Goal: Task Accomplishment & Management: Use online tool/utility

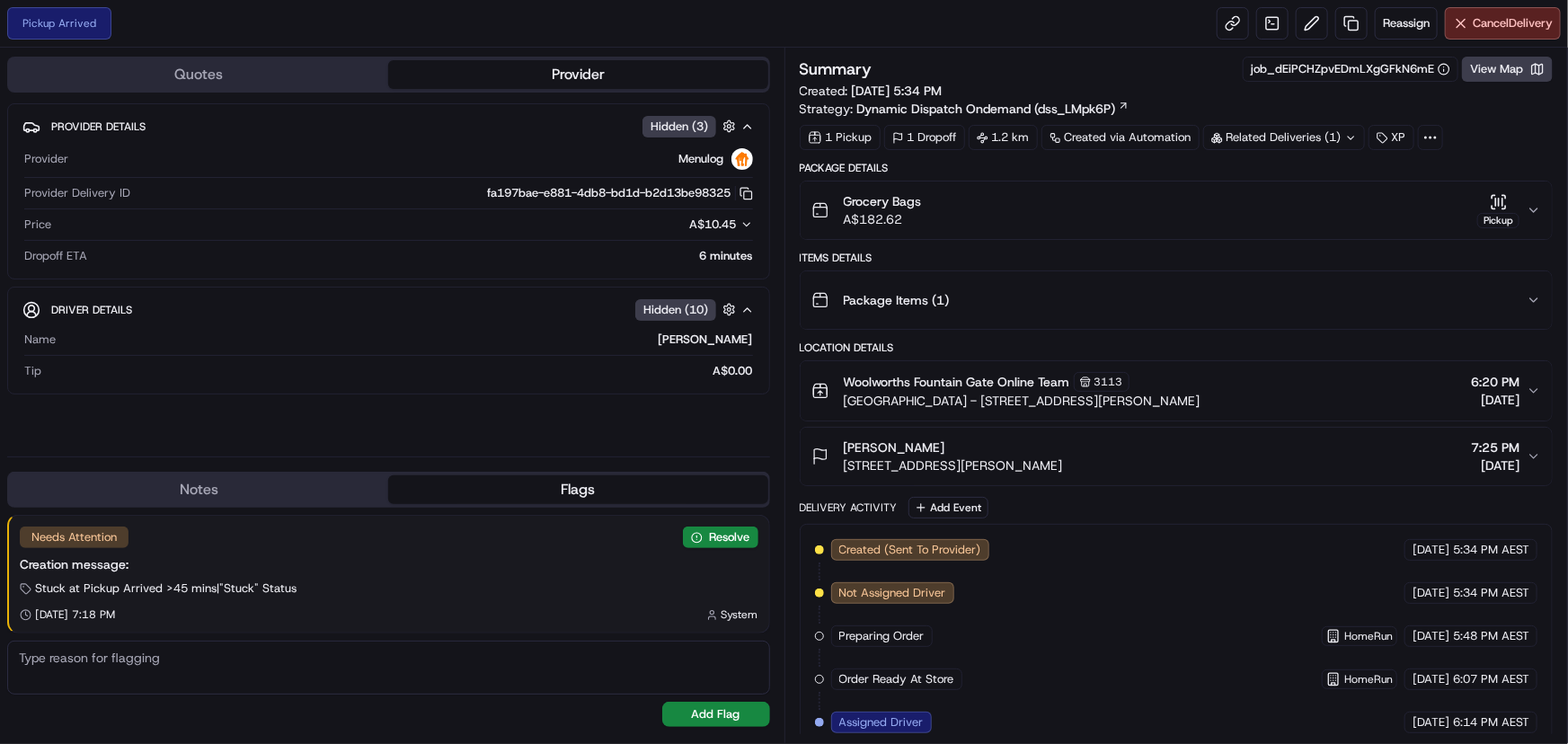
click at [1543, 204] on button "Grocery Bags A$182.62 Pickup" at bounding box center [1177, 209] width 753 height 57
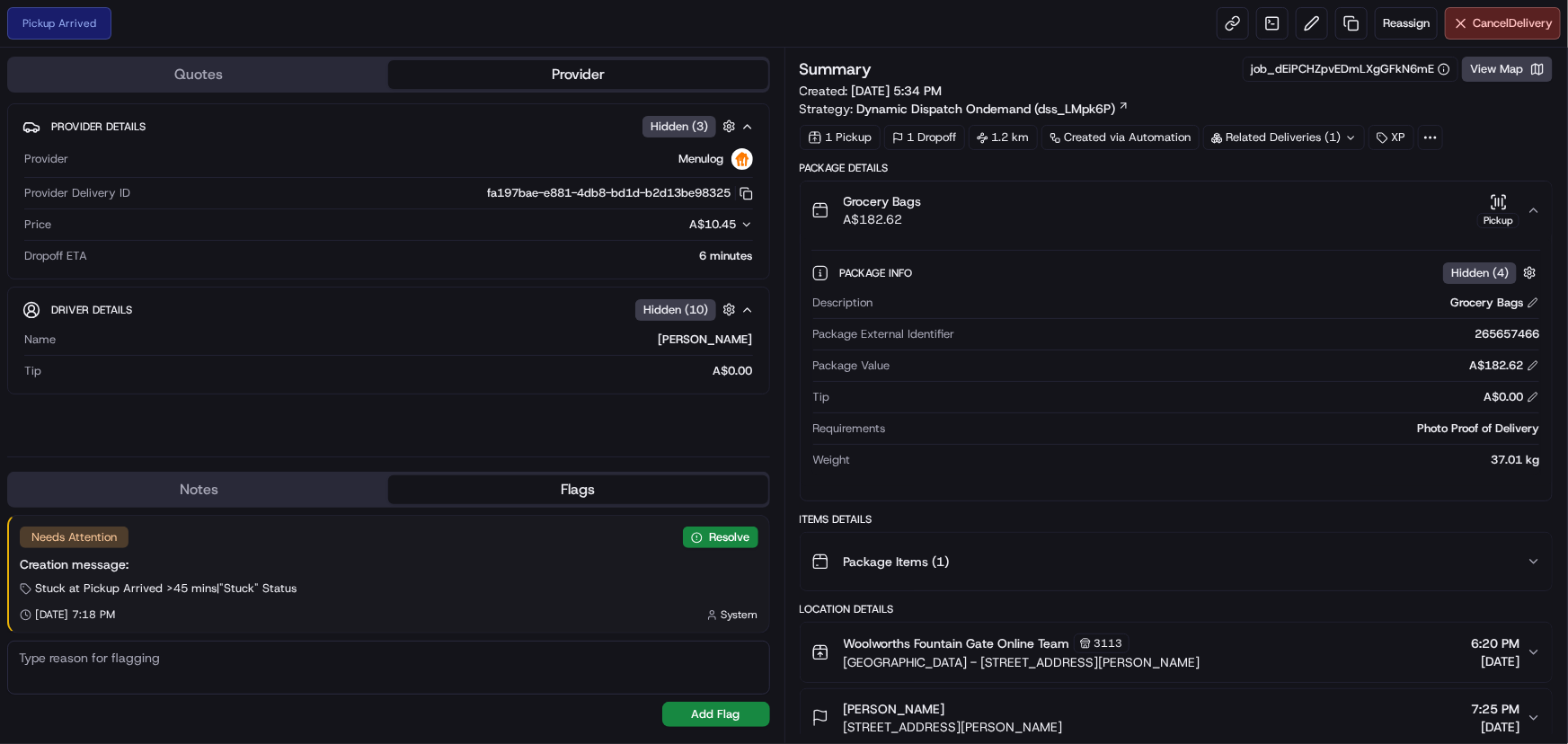
click at [1543, 204] on button "Grocery Bags A$182.62 Pickup" at bounding box center [1177, 209] width 753 height 57
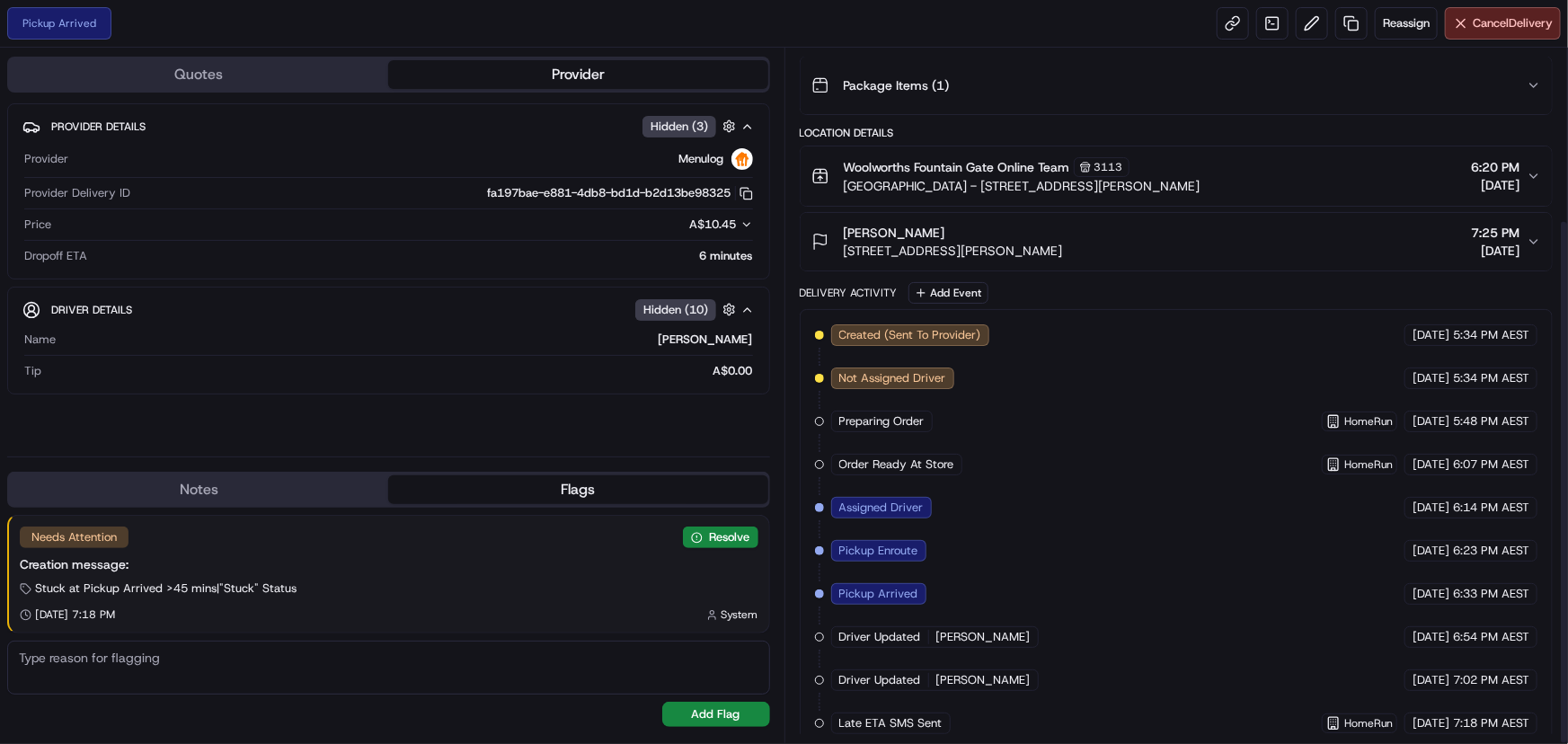
scroll to position [226, 0]
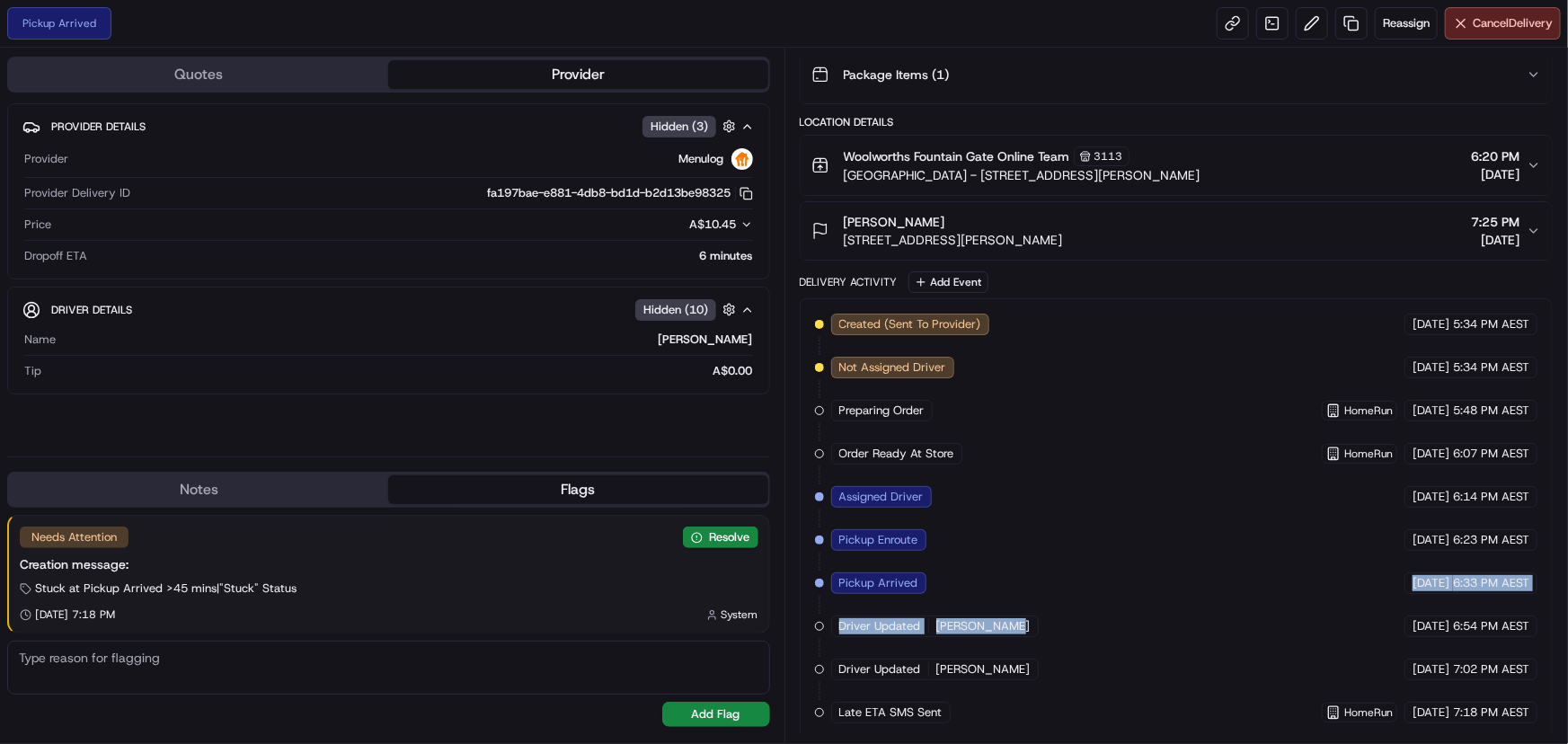
drag, startPoint x: 938, startPoint y: 577, endPoint x: 1175, endPoint y: 575, distance: 237.0
click at [1175, 575] on div "Created (Sent To Provider) Menulog [DATE] 5:34 PM AEST Not Assigned Driver Menu…" at bounding box center [1177, 518] width 723 height 410
click at [1119, 586] on div "Created (Sent To Provider) Menulog [DATE] 5:34 PM AEST Not Assigned Driver Menu…" at bounding box center [1177, 518] width 723 height 410
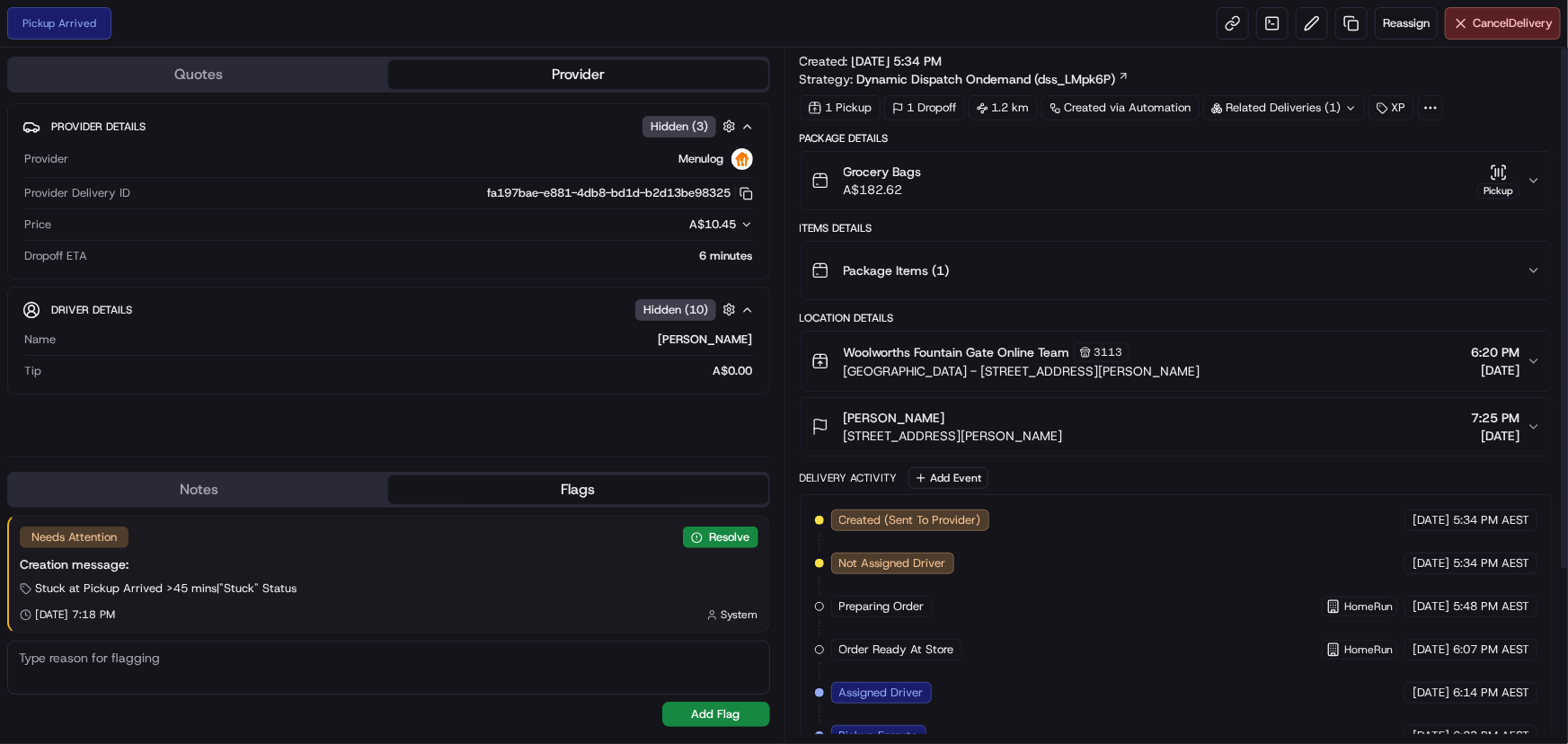
scroll to position [0, 0]
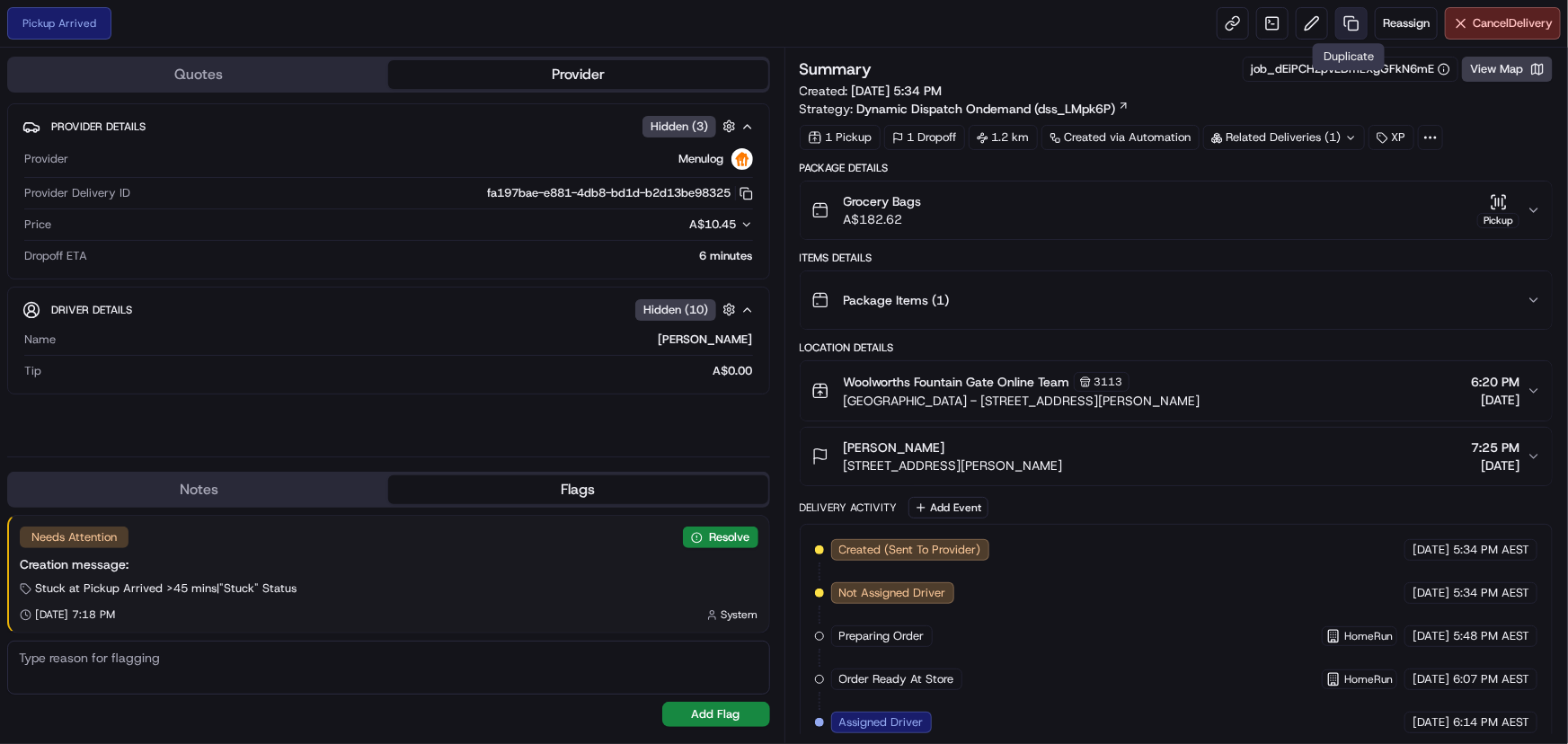
click at [1348, 25] on link at bounding box center [1351, 22] width 32 height 32
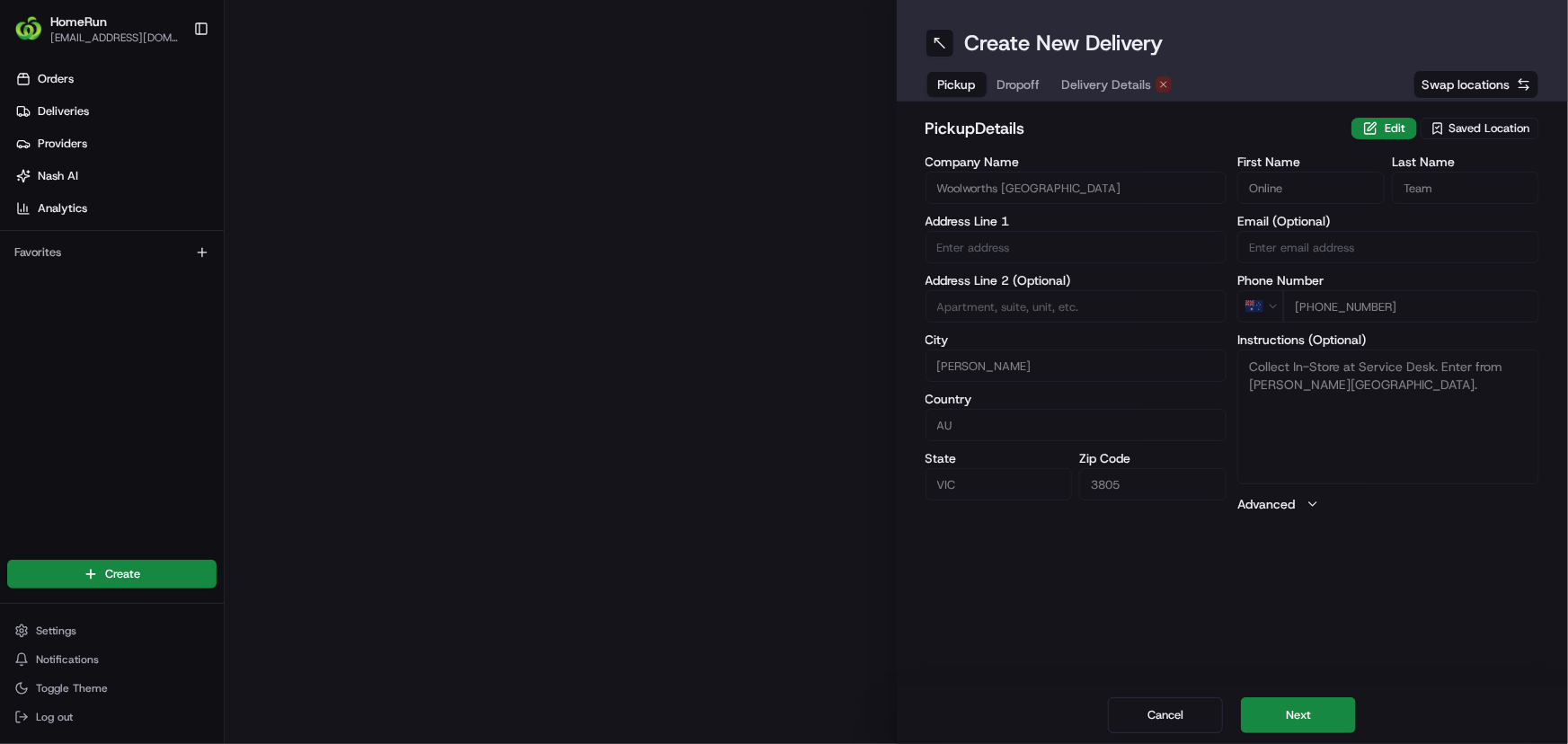
type input "[GEOGRAPHIC_DATA] - [STREET_ADDRESS]"
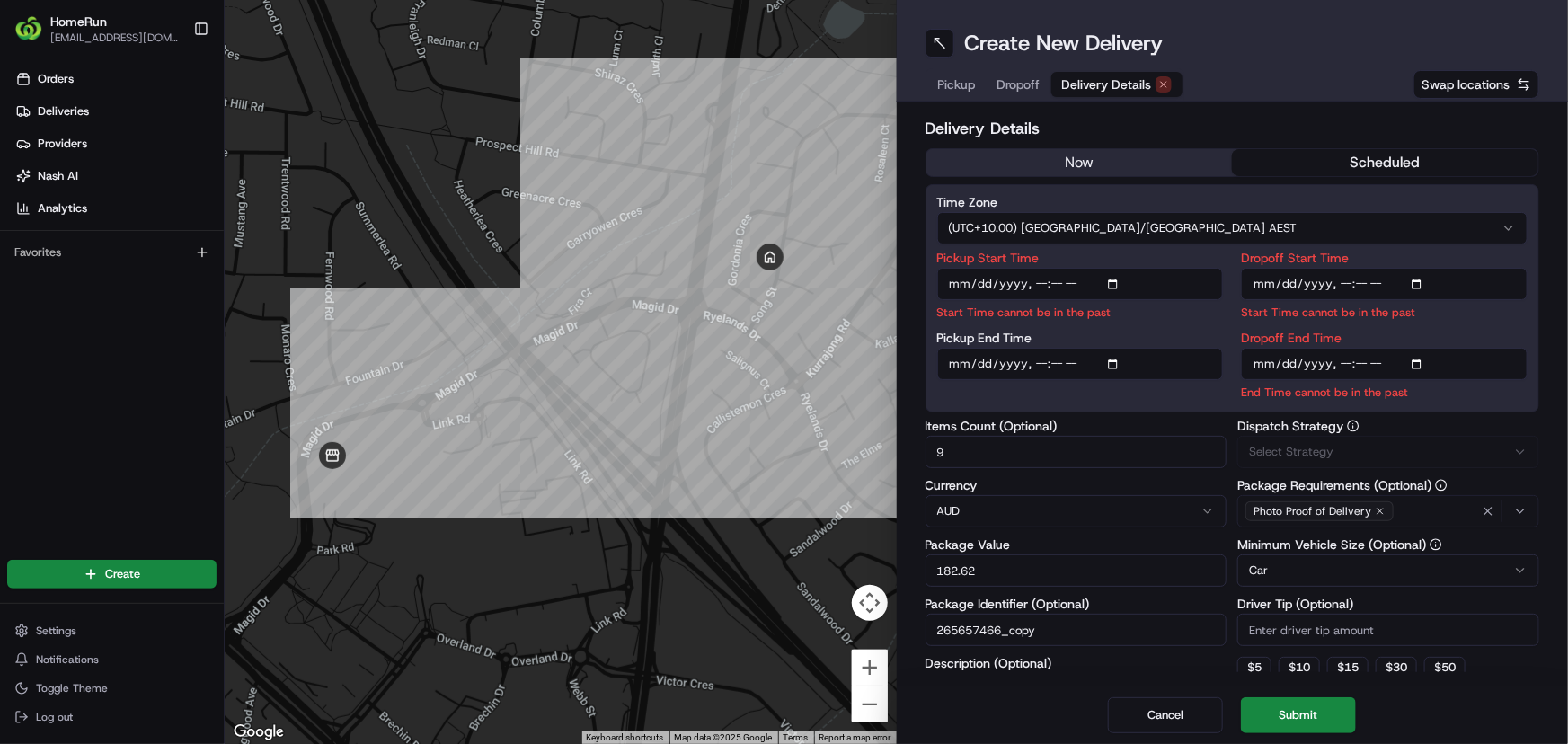
click at [1132, 89] on span "Delivery Details" at bounding box center [1107, 84] width 90 height 18
click at [1059, 163] on button "now" at bounding box center [1080, 163] width 306 height 27
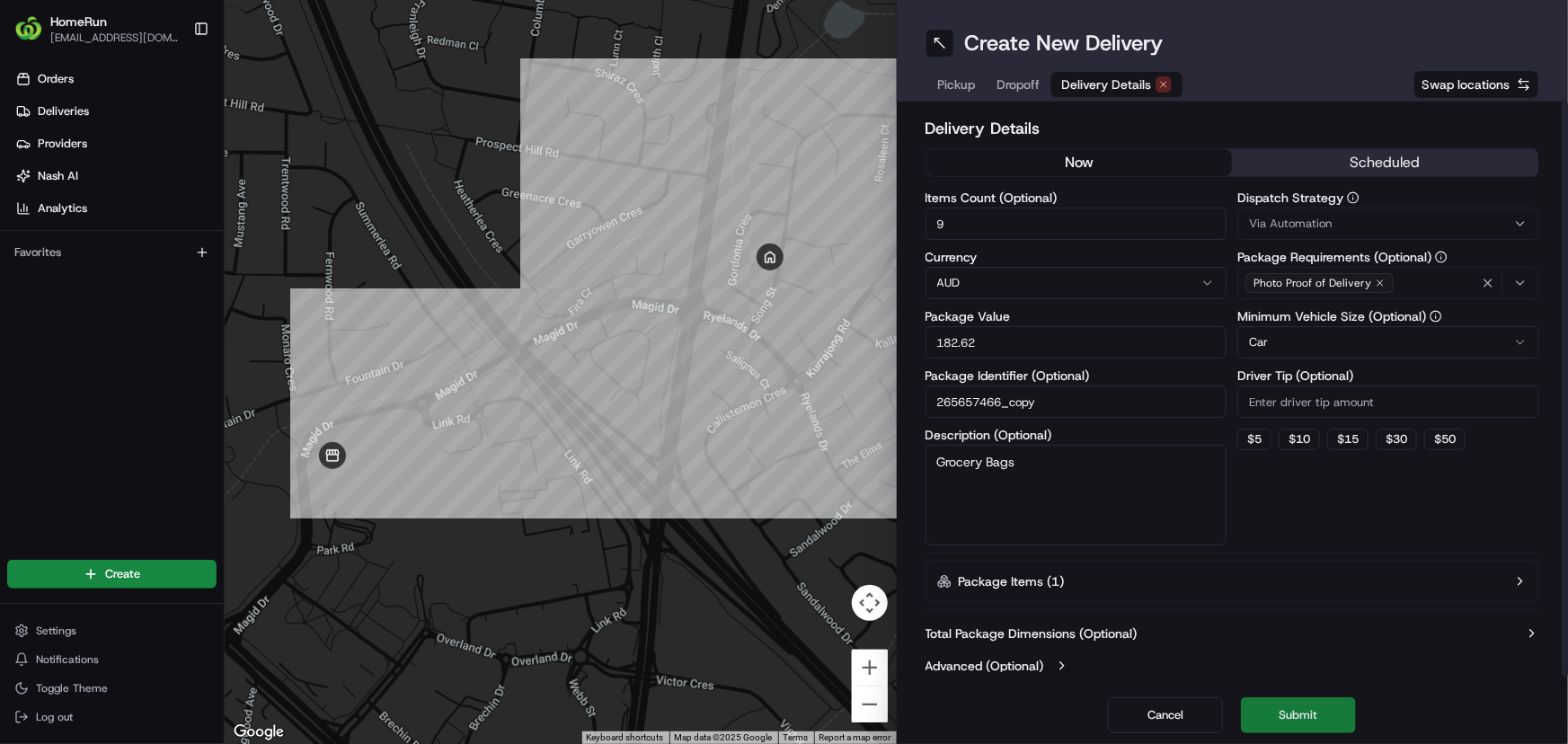
click at [1303, 718] on button "Submit" at bounding box center [1298, 715] width 115 height 36
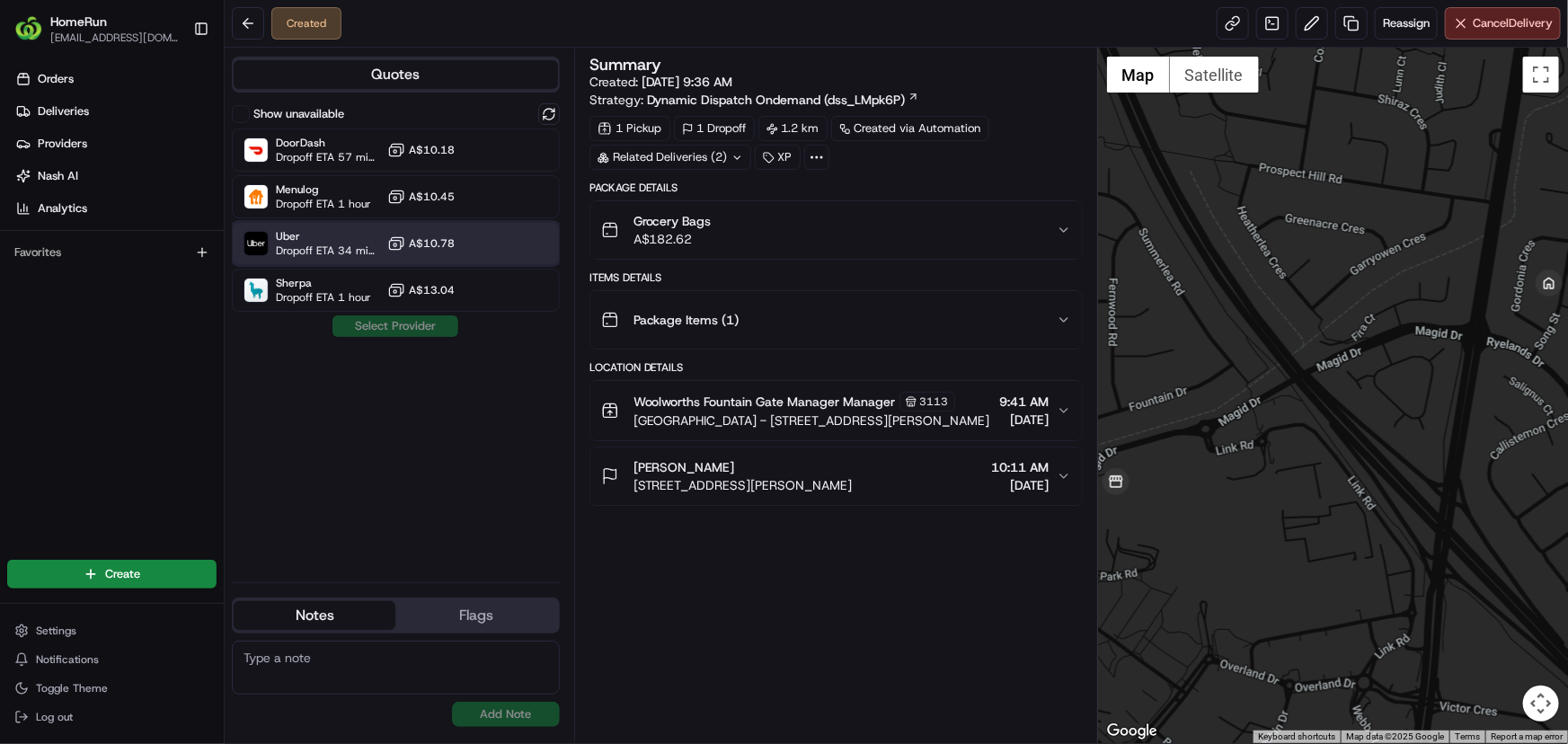
click at [321, 246] on span "Dropoff ETA 34 minutes" at bounding box center [328, 250] width 105 height 15
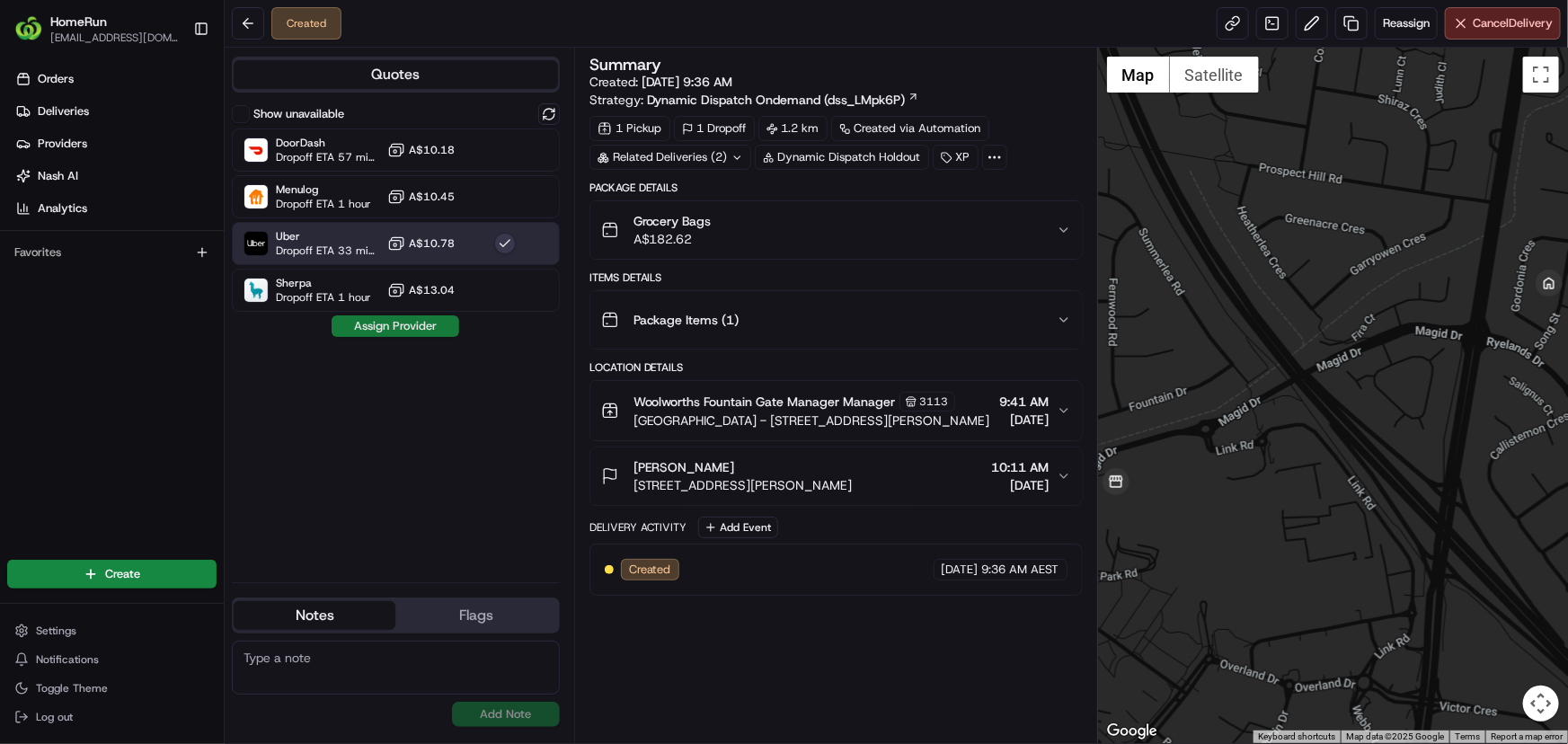
click at [408, 329] on button "Assign Provider" at bounding box center [395, 326] width 128 height 21
